Goal: Transaction & Acquisition: Purchase product/service

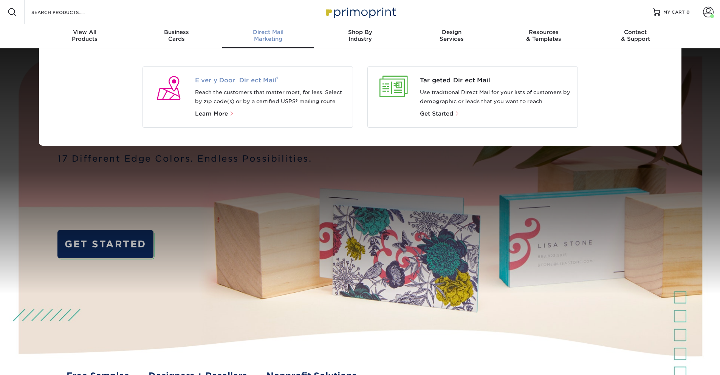
click at [231, 80] on span "Every Door Direct Mail ®" at bounding box center [271, 80] width 152 height 9
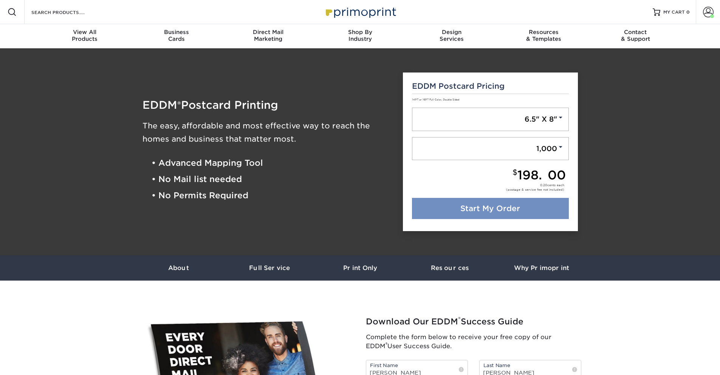
click at [511, 199] on link "Start My Order" at bounding box center [490, 208] width 157 height 21
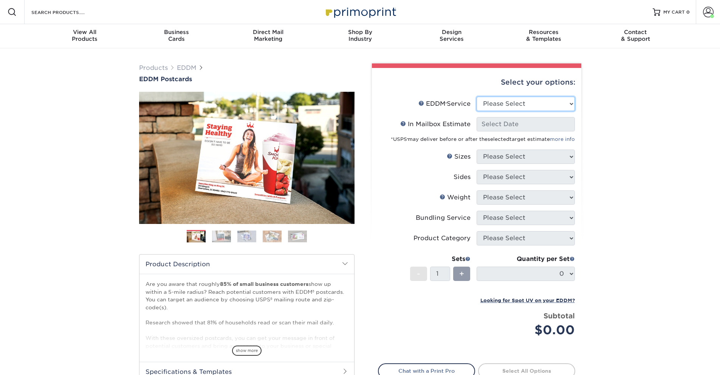
select select "full_service"
click at [477, 97] on select "Please Select Full Service Print Only" at bounding box center [526, 104] width 98 height 14
select select "-1"
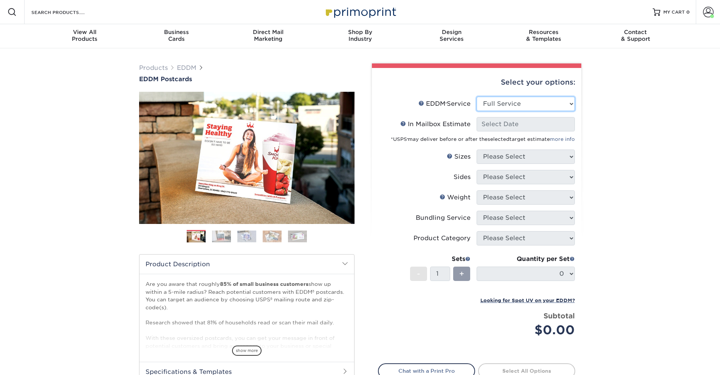
select select "-1"
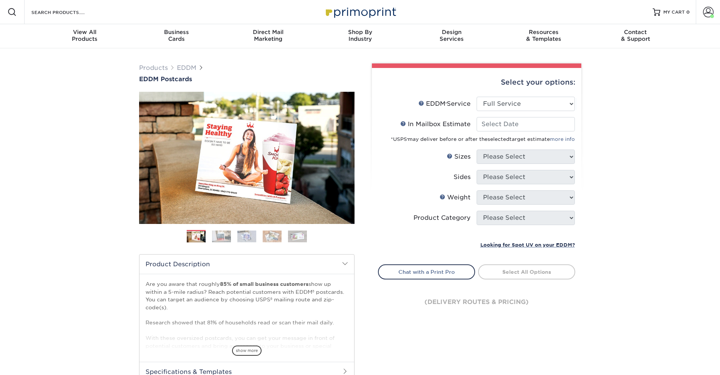
click at [507, 132] on div "*USPS ® may deliver before or after the selected target estimate more info" at bounding box center [476, 138] width 197 height 12
click at [510, 129] on input "In Mailbox Estimate Help In Mailbox Estimate" at bounding box center [526, 124] width 98 height 14
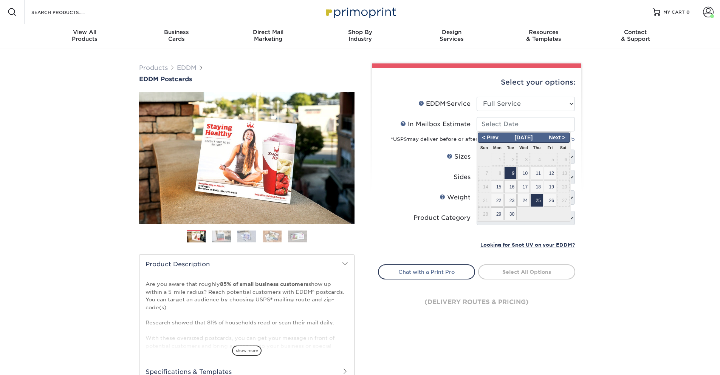
click at [536, 195] on span "25" at bounding box center [537, 200] width 12 height 13
type input "[DATE]"
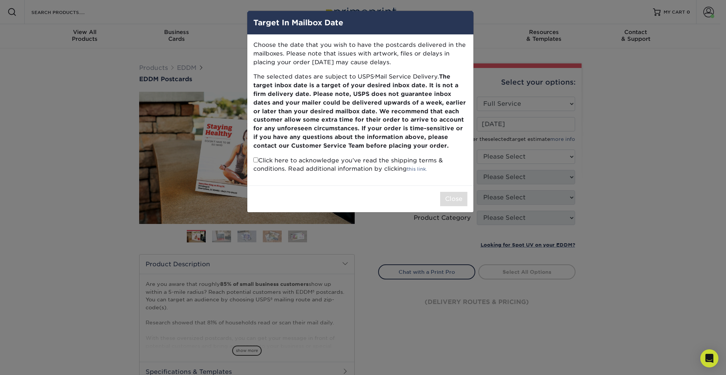
click at [255, 162] on input "checkbox" at bounding box center [255, 160] width 5 height 5
checkbox input "true"
click at [445, 198] on button "Close" at bounding box center [453, 199] width 27 height 14
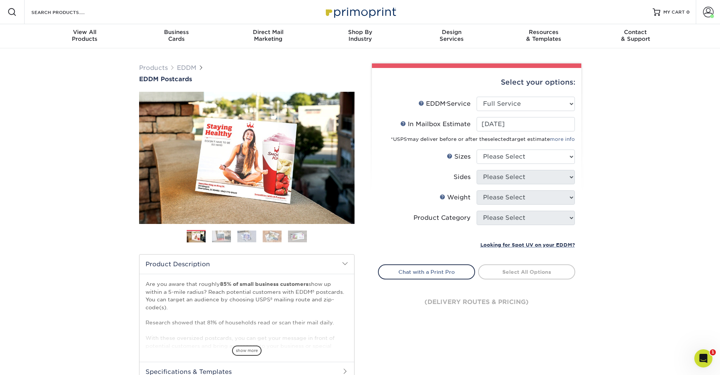
click at [482, 165] on li "Sizes Help Sizes Please Select 4.5" x 12" 6" x 12" 6.5" x 8" 6.5" x 9" 6.5" x 1…" at bounding box center [476, 160] width 197 height 20
select select "6.50x8.00"
click at [477, 150] on select "Please Select 4.5" x 12" 6" x 12" 6.5" x 8" 6.5" x 9" 6.5" x 12" 7" x 8.5" 8" x…" at bounding box center [526, 157] width 98 height 14
drag, startPoint x: 506, startPoint y: 161, endPoint x: 471, endPoint y: 180, distance: 39.9
click at [468, 177] on ul "EDDM Service Help EDDM ® Service Please Select Full Service Print Only In Mailb…" at bounding box center [476, 173] width 197 height 153
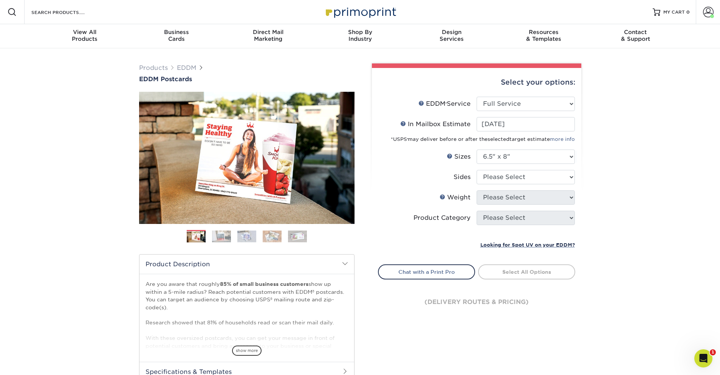
click at [596, 163] on div "Products EDDM EDDM Postcards Previous Next" at bounding box center [360, 250] width 720 height 404
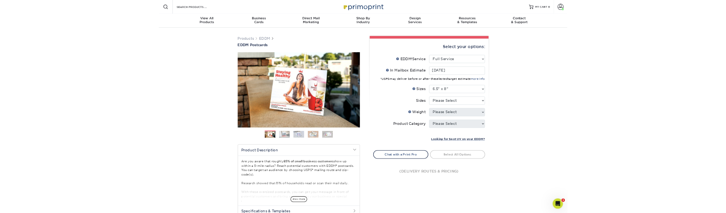
scroll to position [91, 0]
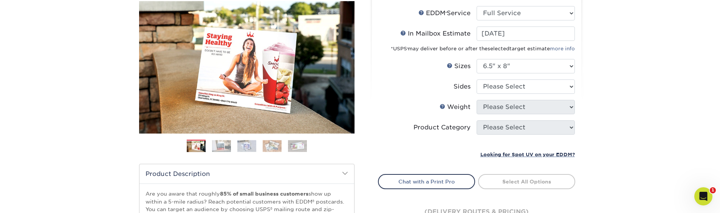
click at [506, 81] on div "Select your options: EDDM Service Help EDDM ® Service Please Select Full Servic…" at bounding box center [476, 108] width 209 height 263
select select "13abbda7-1d64-4f25-8bb2-c179b224825d"
click at [477, 79] on select "Please Select Print Both Sides Print Front Only" at bounding box center [526, 86] width 98 height 14
select select "16PT"
click at [477, 100] on select "Please Select 16PT 14PT" at bounding box center [526, 107] width 98 height 14
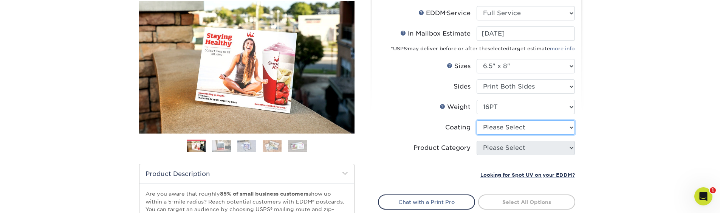
select select "121bb7b5-3b4d-429f-bd8d-bbf80e953313"
click at [477, 120] on select at bounding box center [526, 127] width 98 height 14
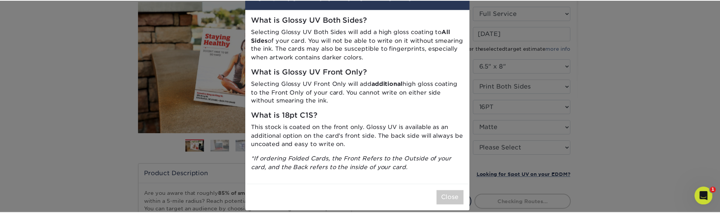
scroll to position [34, 0]
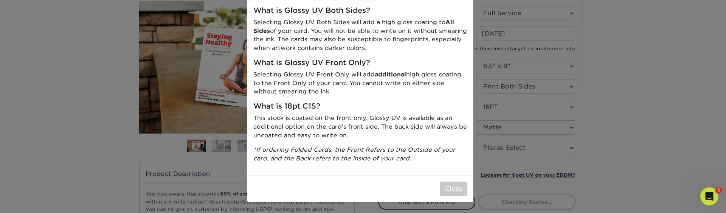
click at [554, 154] on div "× FOR UV COATING OPTIONS PLEASE NOTE: What is Glossy UV Both Sides? Selecting G…" at bounding box center [363, 106] width 726 height 213
click at [534, 162] on div "× FOR UV COATING OPTIONS PLEASE NOTE: What is Glossy UV Both Sides? Selecting G…" at bounding box center [363, 106] width 726 height 213
click at [462, 190] on button "Close" at bounding box center [453, 188] width 27 height 14
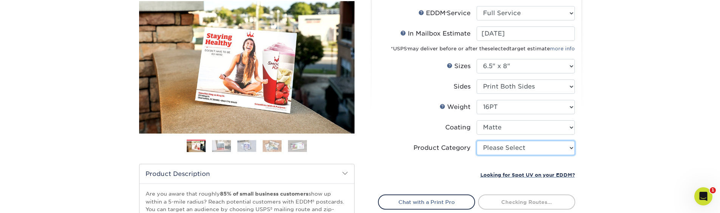
type input "0d2f34e2-947b-42e1-92e7-d2b9bd0eaead"
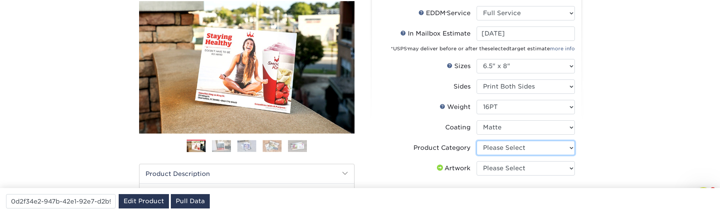
click at [477, 141] on select "Please Select Postcards" at bounding box center [526, 148] width 98 height 14
select select "9b7272e0-d6c8-4c3c-8e97-d3a1bcdab858"
click at [477, 141] on select "Please Select Postcards" at bounding box center [526, 148] width 98 height 14
select select "upload"
click at [477, 161] on select "Please Select I will upload files I need a design - $150" at bounding box center [526, 168] width 98 height 14
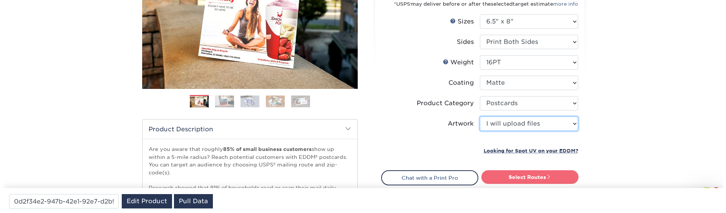
scroll to position [136, 0]
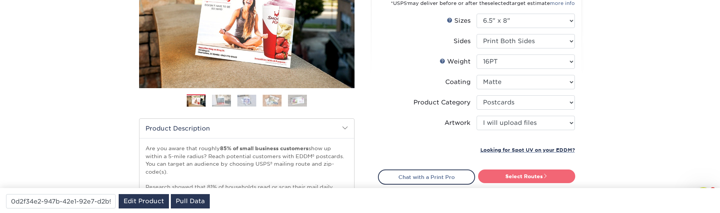
click at [505, 179] on link "Select Routes" at bounding box center [526, 176] width 97 height 14
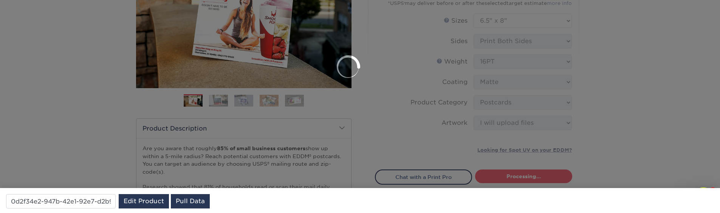
scroll to position [0, 0]
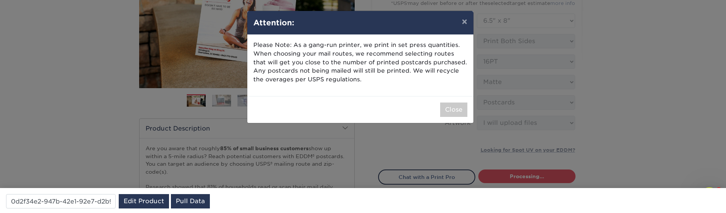
click at [468, 115] on div "Close" at bounding box center [360, 109] width 226 height 27
click at [462, 112] on button "Close" at bounding box center [453, 109] width 27 height 14
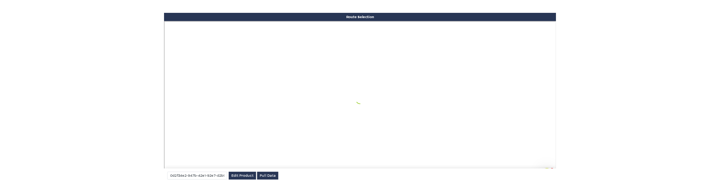
scroll to position [441, 0]
